Goal: Information Seeking & Learning: Learn about a topic

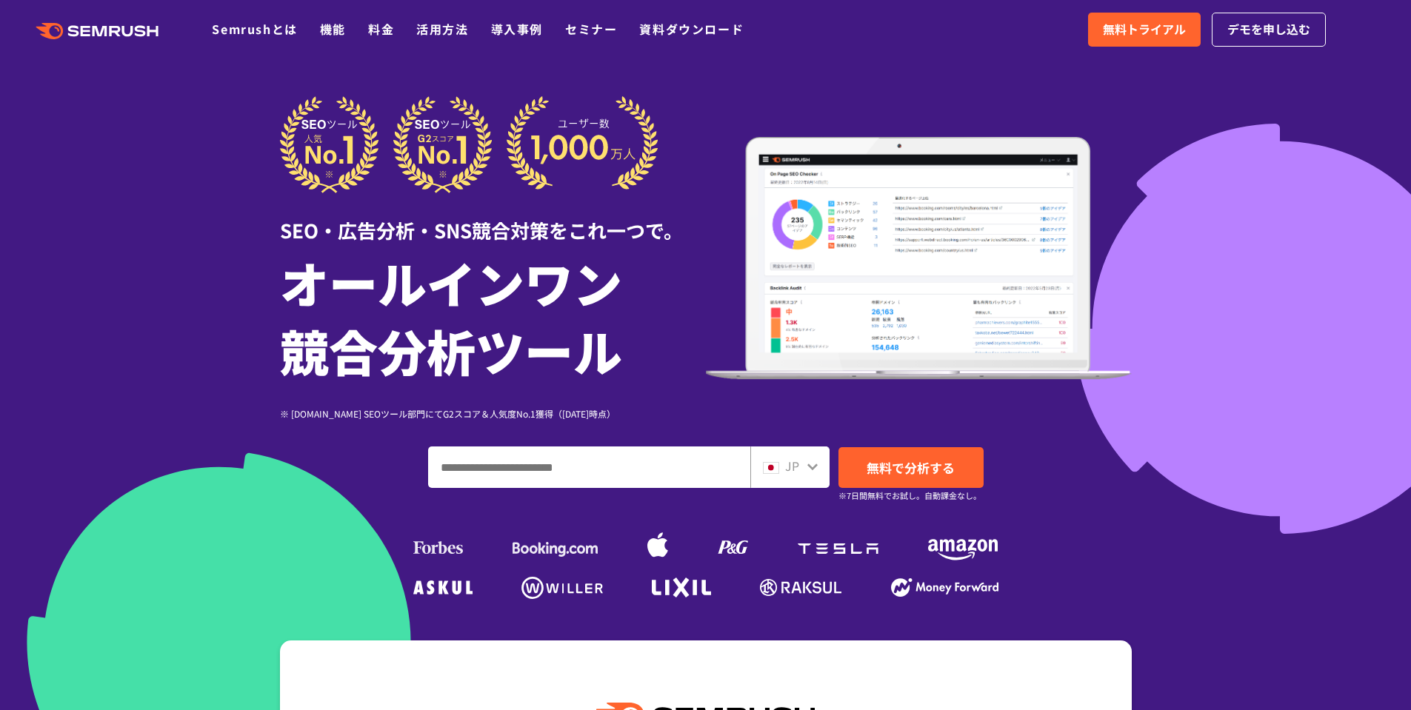
click at [518, 467] on input "ドメイン、キーワードまたはURLを入力してください" at bounding box center [589, 467] width 321 height 40
click at [492, 477] on input "ドメイン、キーワードまたはURLを入力してください" at bounding box center [589, 467] width 321 height 40
paste input "**********"
type input "**********"
click at [918, 467] on span "無料で分析する" at bounding box center [910, 467] width 88 height 19
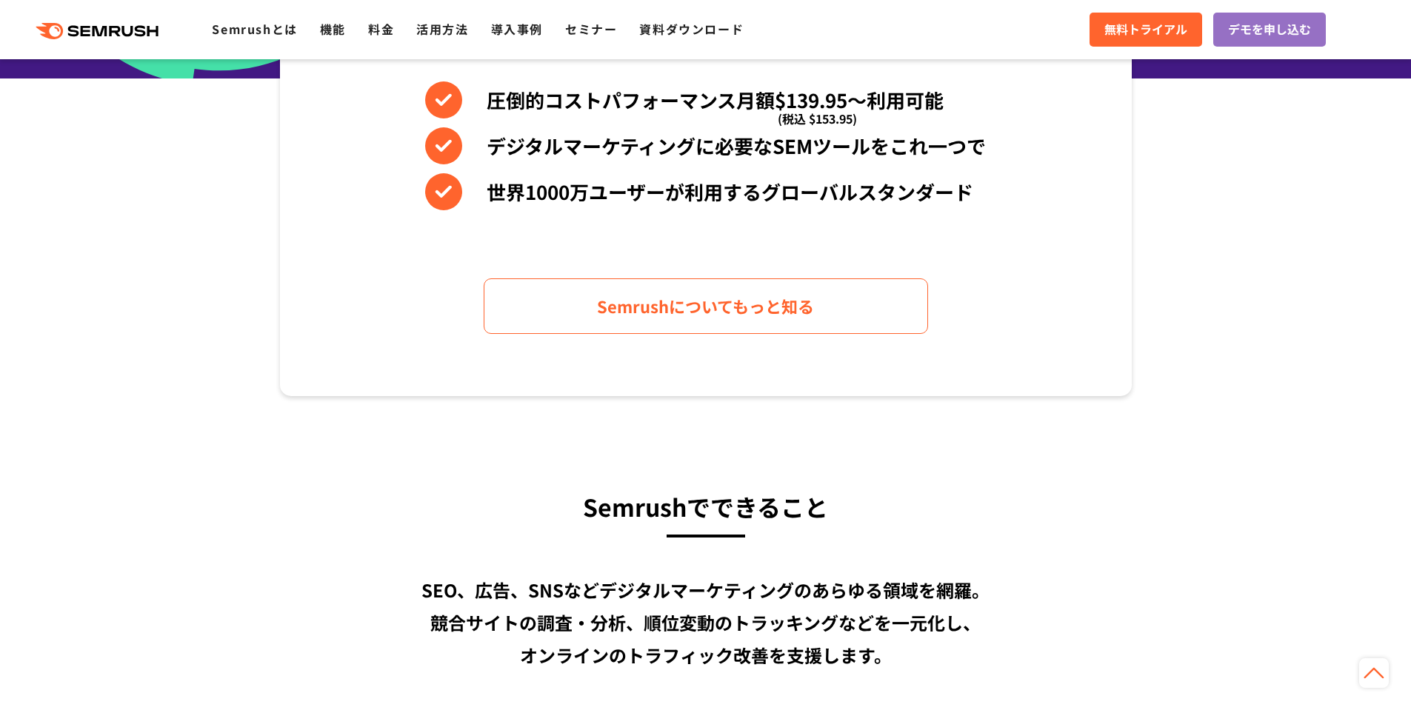
scroll to position [666, 0]
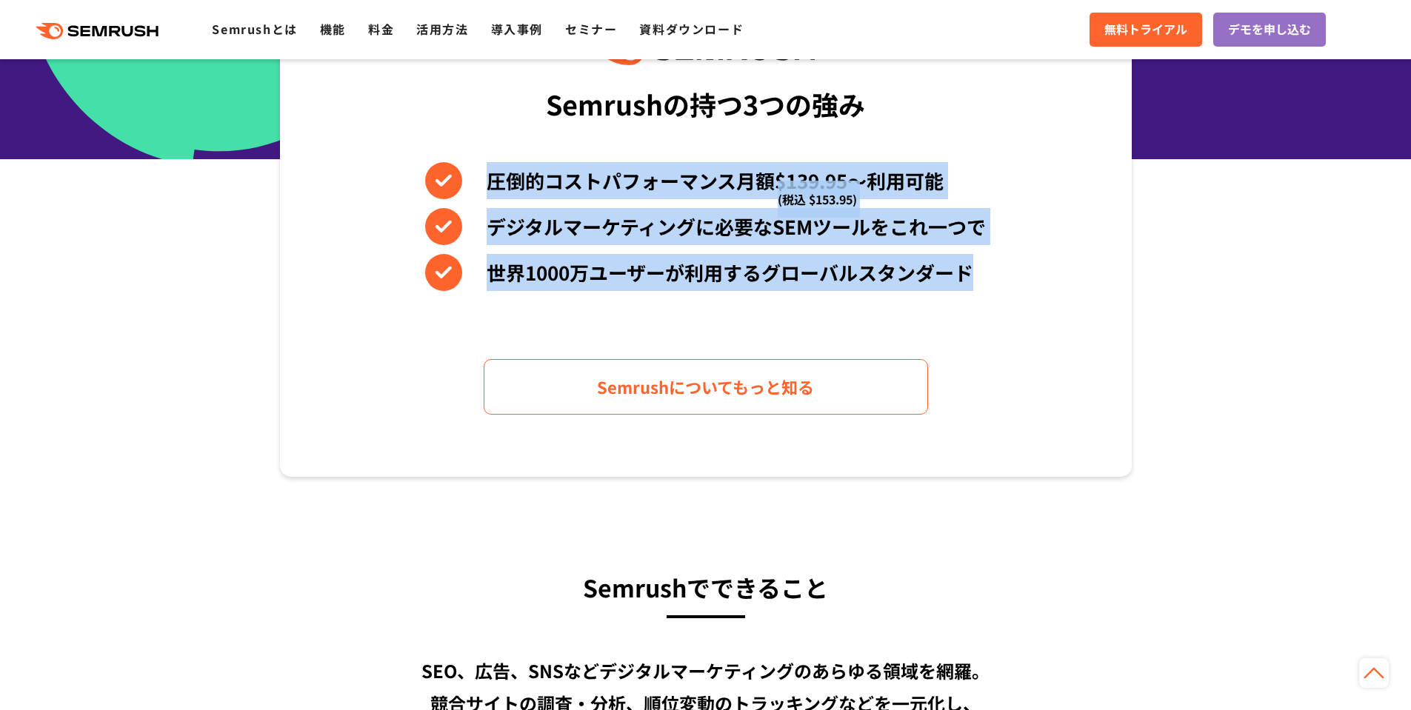
drag, startPoint x: 986, startPoint y: 287, endPoint x: 461, endPoint y: 164, distance: 539.4
click at [461, 164] on div "Semrushの持つ3つの強み 圧倒的コストパフォーマンス月額$139.95〜利用可能 (税込 $153.95) デジタルマーケティングに必要なSEMツールを…" at bounding box center [706, 225] width 852 height 503
click at [912, 286] on li "世界1000万ユーザーが利用するグローバルスタンダード" at bounding box center [705, 272] width 561 height 37
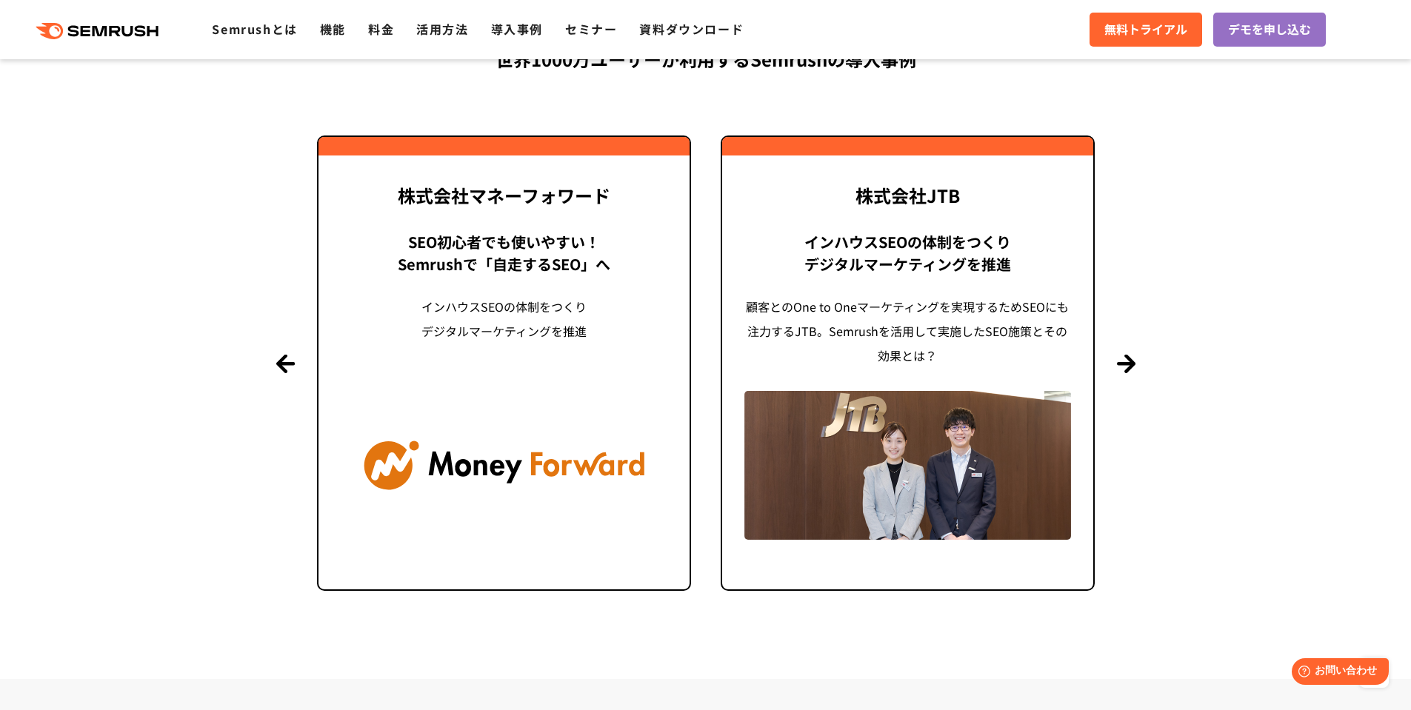
scroll to position [3555, 0]
click at [1128, 361] on button "Next" at bounding box center [1126, 362] width 19 height 19
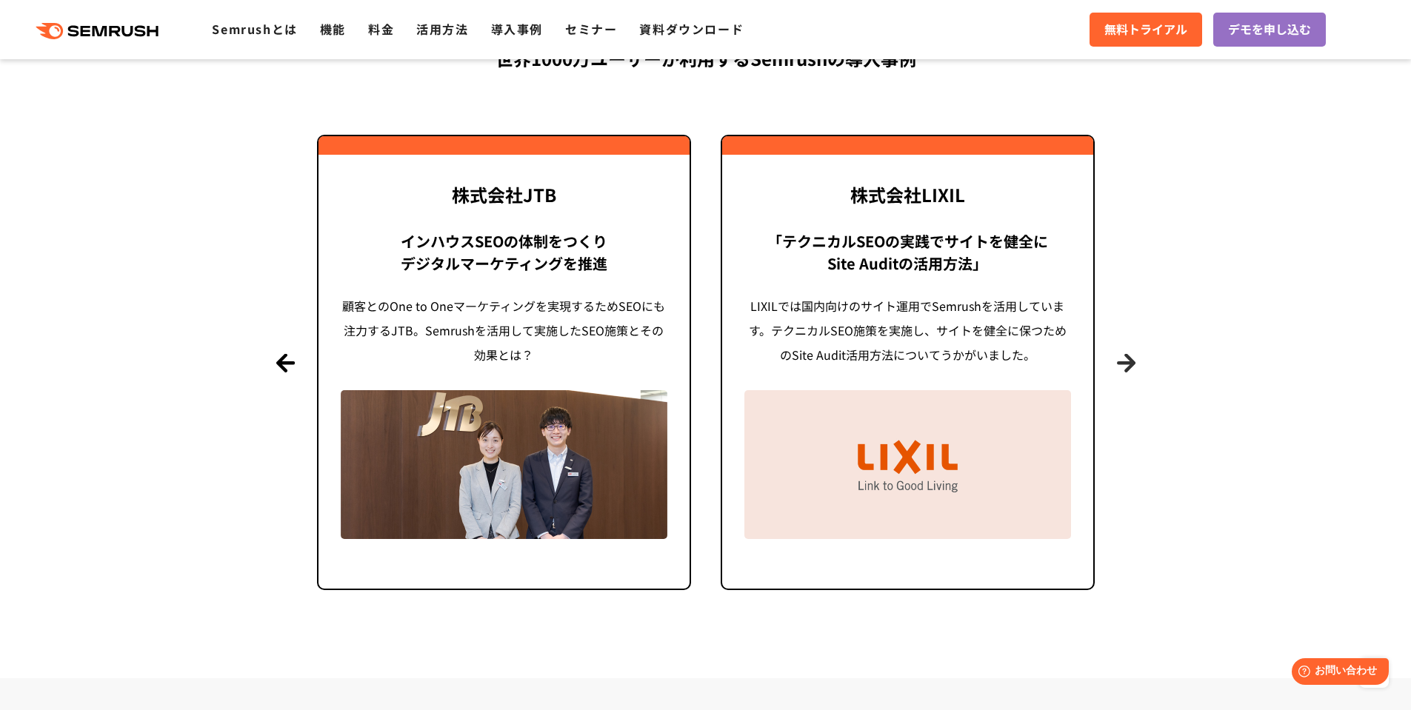
click at [1128, 361] on button "Next" at bounding box center [1126, 362] width 19 height 19
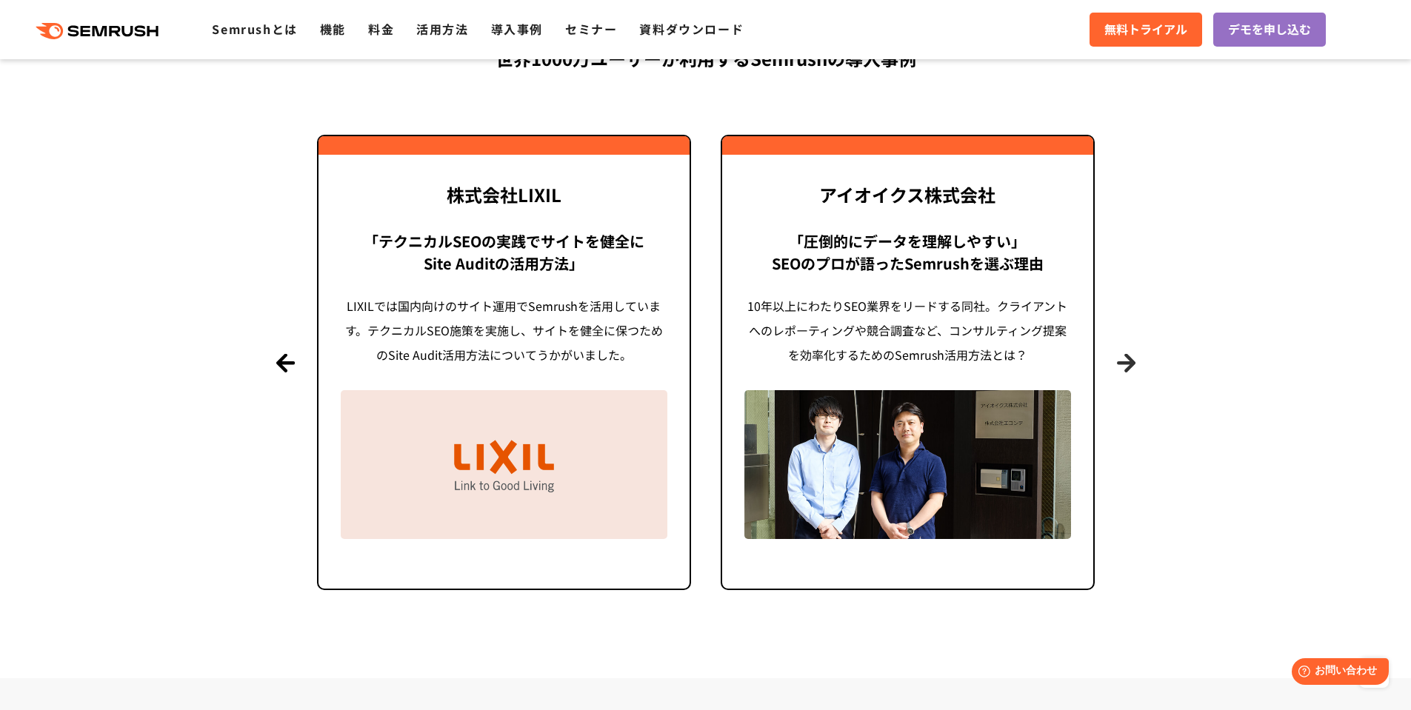
click at [1128, 361] on button "Next" at bounding box center [1126, 362] width 19 height 19
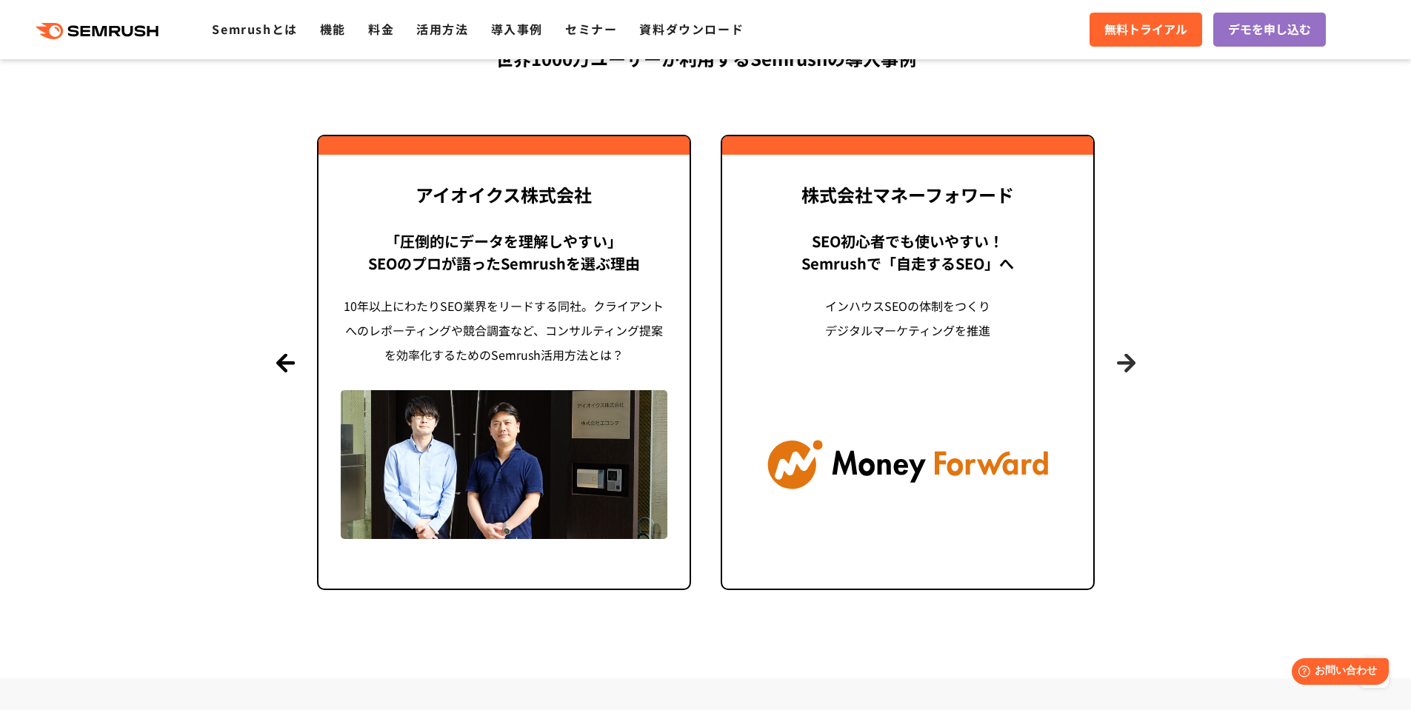
click at [1128, 361] on button "Next" at bounding box center [1126, 362] width 19 height 19
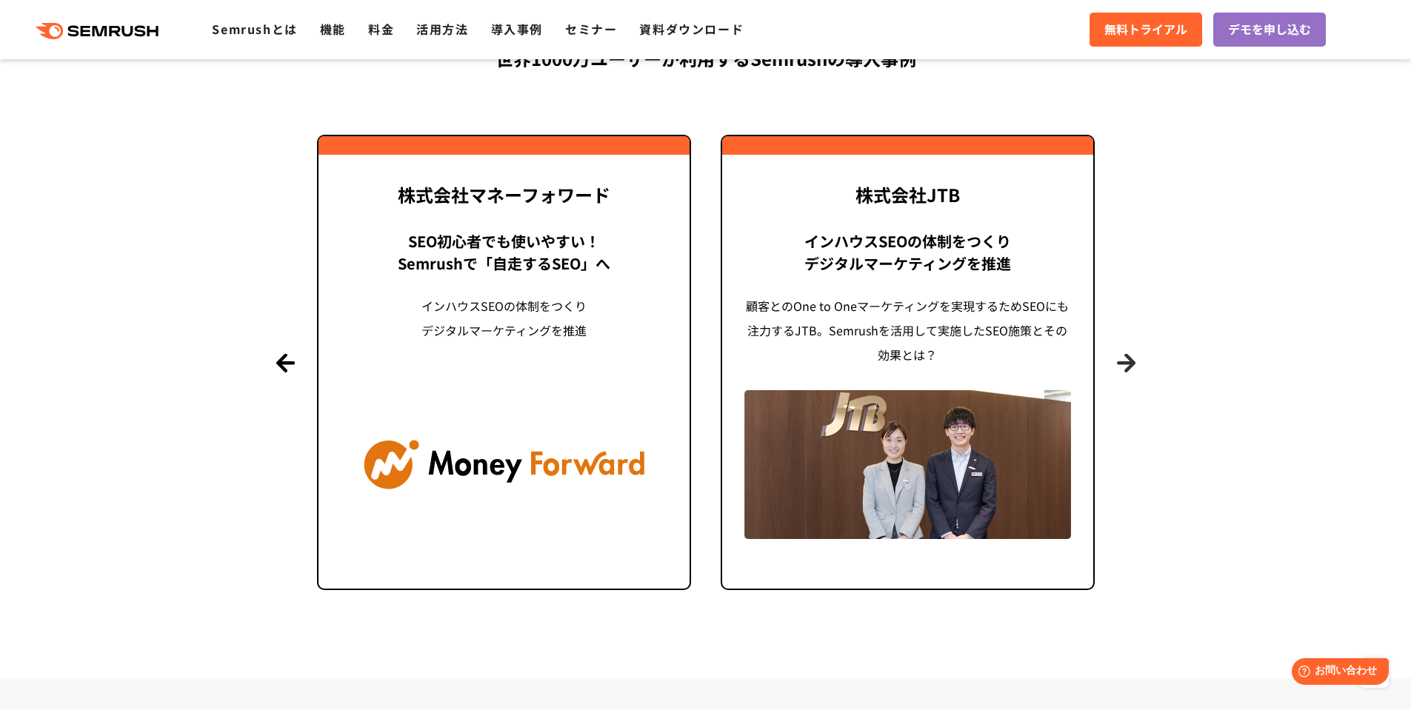
click at [1128, 361] on button "Next" at bounding box center [1126, 362] width 19 height 19
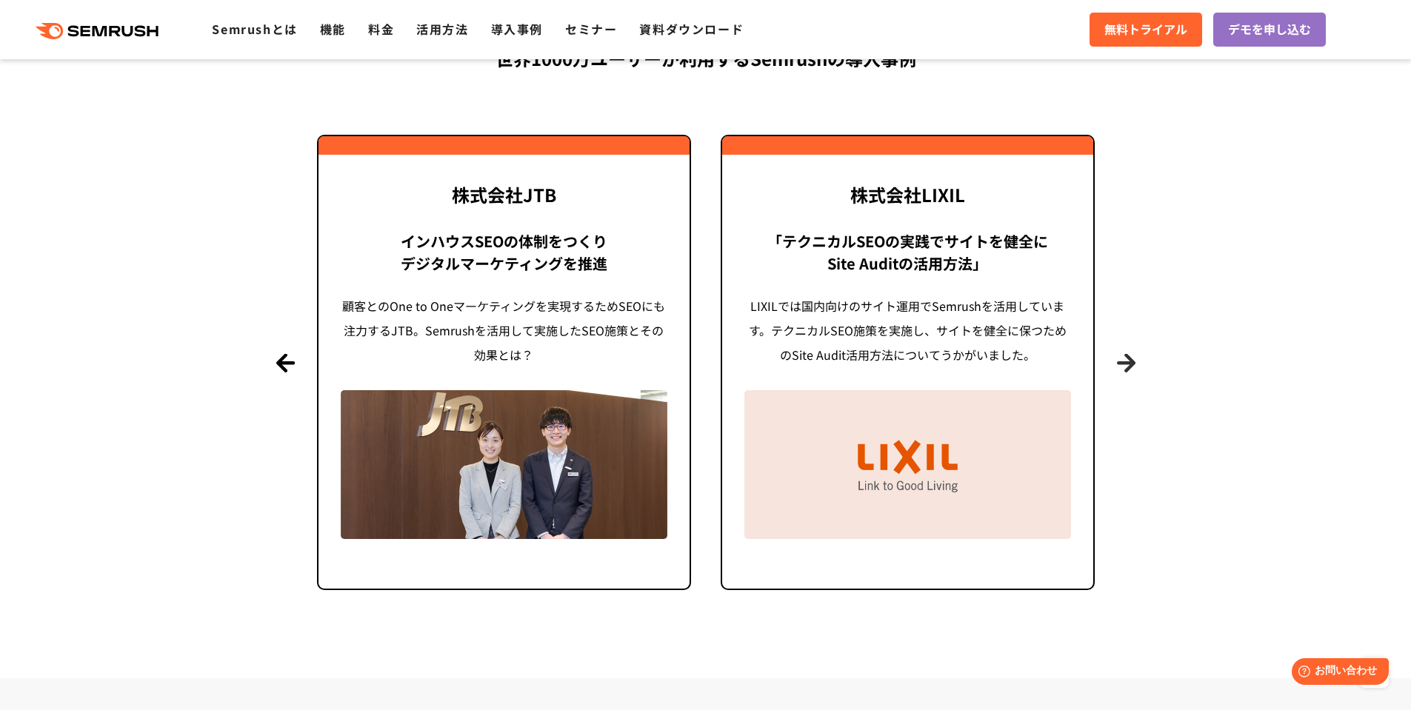
click at [1128, 361] on button "Next" at bounding box center [1126, 362] width 19 height 19
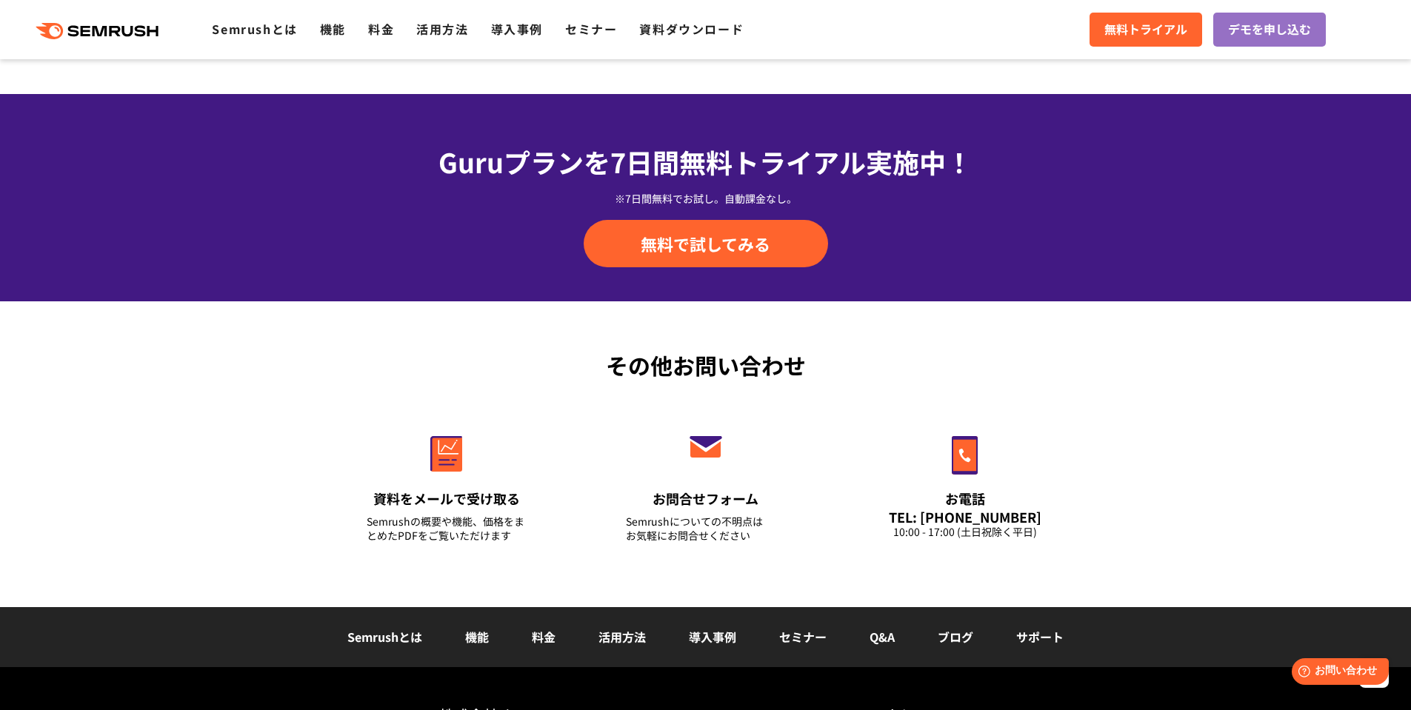
scroll to position [5147, 0]
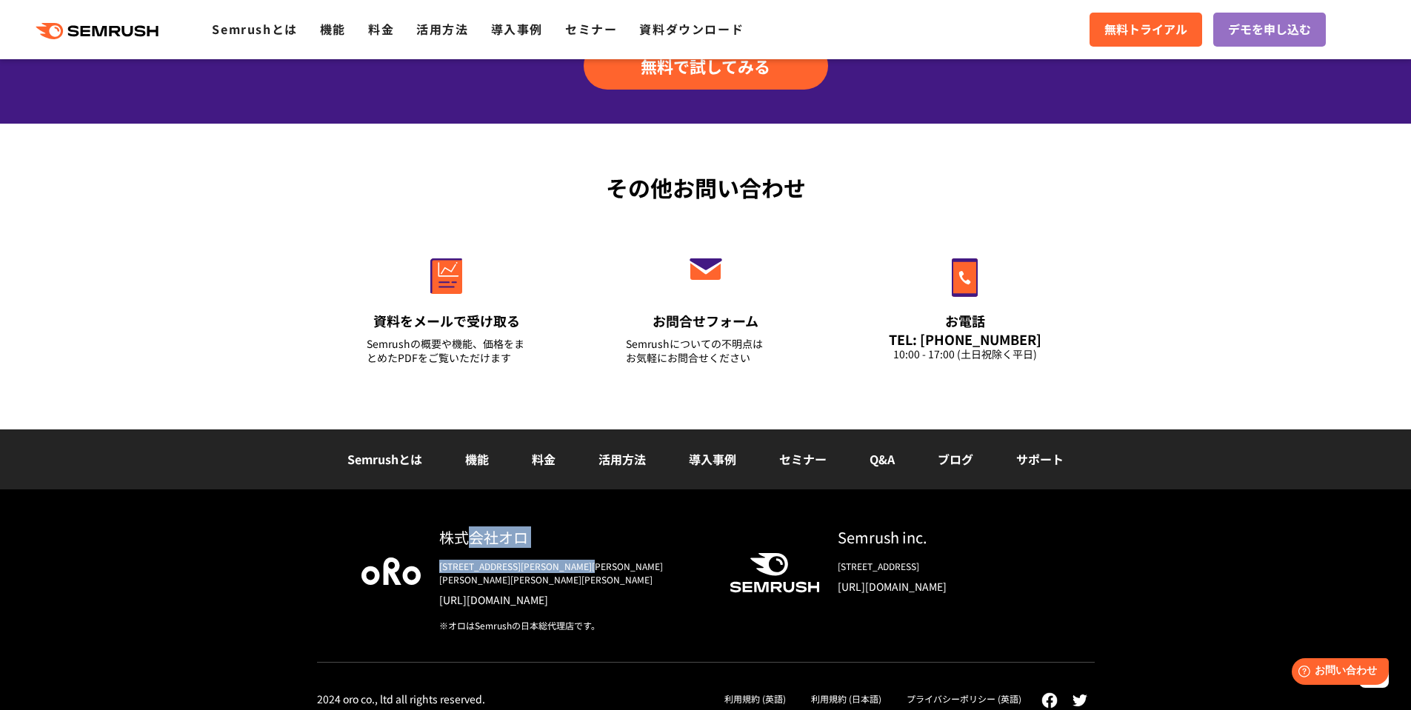
drag, startPoint x: 671, startPoint y: 561, endPoint x: 461, endPoint y: 524, distance: 213.5
click at [461, 524] on div "株式会社オロ [STREET_ADDRESS][PERSON_NAME][PERSON_NAME][PERSON_NAME][PERSON_NAME][PER…" at bounding box center [705, 606] width 1411 height 234
click at [601, 513] on div "株式会社オロ [STREET_ADDRESS][PERSON_NAME][PERSON_NAME][PERSON_NAME][PERSON_NAME][PER…" at bounding box center [705, 606] width 1411 height 234
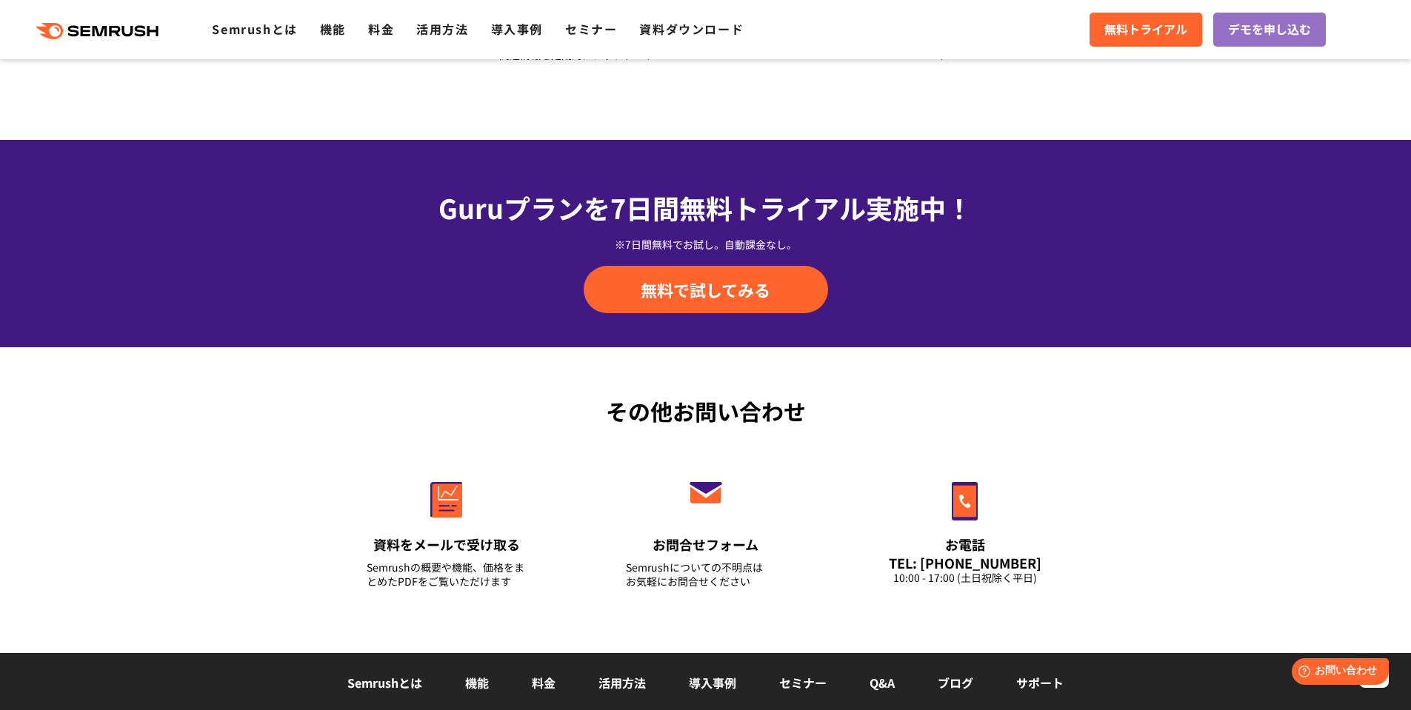
scroll to position [4776, 0]
